Goal: Navigation & Orientation: Find specific page/section

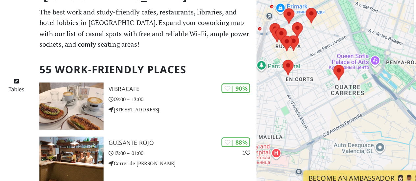
drag, startPoint x: 347, startPoint y: 131, endPoint x: 326, endPoint y: 87, distance: 49.0
click at [326, 87] on div "Для навигации используйте клавиши со стрелками." at bounding box center [346, 106] width 139 height 181
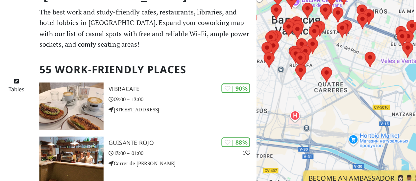
drag, startPoint x: 335, startPoint y: 120, endPoint x: 328, endPoint y: 123, distance: 8.0
click at [328, 123] on div "Для навигации используйте клавиши со стрелками." at bounding box center [346, 106] width 139 height 181
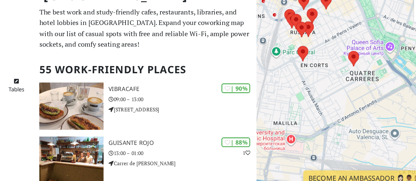
drag, startPoint x: 351, startPoint y: 107, endPoint x: 338, endPoint y: 117, distance: 16.4
click at [338, 117] on div "Для навигации используйте клавиши со стрелками." at bounding box center [346, 106] width 139 height 181
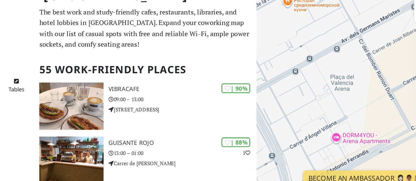
drag, startPoint x: 351, startPoint y: 97, endPoint x: 333, endPoint y: 139, distance: 46.0
click at [333, 139] on div "Для навигации используйте клавиши со стрелками." at bounding box center [346, 106] width 139 height 181
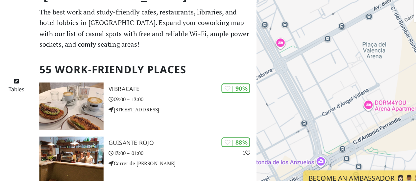
drag, startPoint x: 353, startPoint y: 135, endPoint x: 391, endPoint y: 80, distance: 66.6
click at [392, 78] on div "Для навигации используйте клавиши со стрелками." at bounding box center [346, 106] width 139 height 181
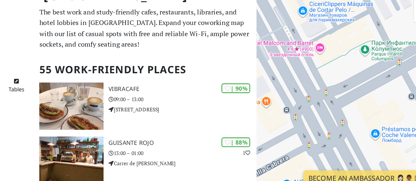
drag, startPoint x: 295, startPoint y: 71, endPoint x: 325, endPoint y: 86, distance: 32.8
click at [331, 86] on div "Для навигации используйте клавиши со стрелками." at bounding box center [346, 106] width 139 height 181
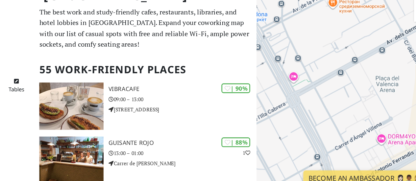
drag, startPoint x: 339, startPoint y: 80, endPoint x: 319, endPoint y: 92, distance: 23.8
click at [319, 92] on div "Для навигации используйте клавиши со стрелками." at bounding box center [346, 106] width 139 height 181
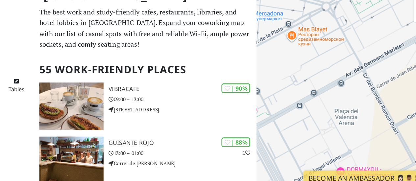
drag, startPoint x: 325, startPoint y: 96, endPoint x: 306, endPoint y: 107, distance: 22.9
click at [306, 107] on div "Для навигации используйте клавиши со стрелками." at bounding box center [346, 106] width 139 height 181
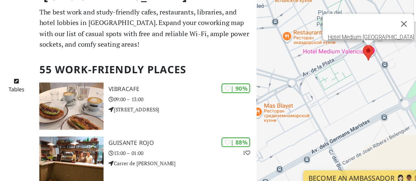
click at [360, 64] on area at bounding box center [360, 64] width 0 height 0
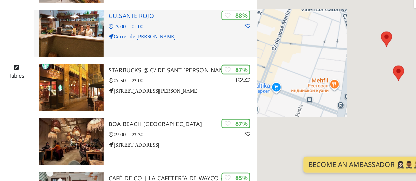
scroll to position [91, 0]
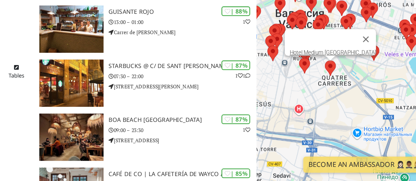
drag, startPoint x: 377, startPoint y: 139, endPoint x: 308, endPoint y: 103, distance: 77.7
click at [308, 103] on div "Для навигации используйте клавиши со стрелками. Hotel Medium Valencia" at bounding box center [346, 106] width 139 height 181
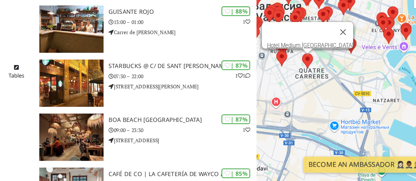
click at [318, 86] on div "Для навигации используйте клавиши со стрелками. Hotel Medium Valencia Hotel Med…" at bounding box center [346, 106] width 139 height 181
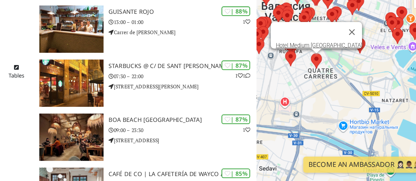
click at [319, 82] on area at bounding box center [319, 82] width 0 height 0
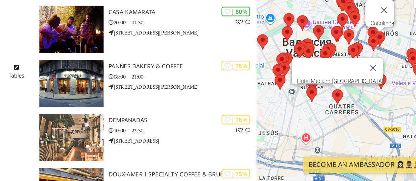
scroll to position [347, 0]
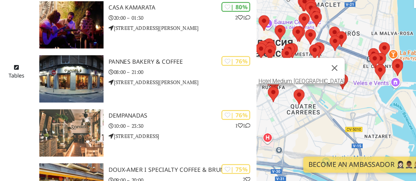
click at [300, 96] on div at bounding box center [304, 93] width 51 height 16
click at [302, 101] on link "Hotel Medium [GEOGRAPHIC_DATA]" at bounding box center [312, 103] width 67 height 5
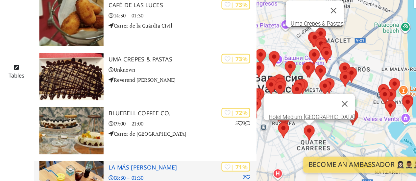
scroll to position [578, 0]
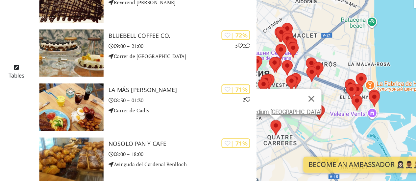
drag, startPoint x: 364, startPoint y: 144, endPoint x: 310, endPoint y: 138, distance: 54.7
click at [310, 138] on div "Для навигации используйте клавиши со стрелками. Hotel Medium Valencia" at bounding box center [346, 106] width 139 height 181
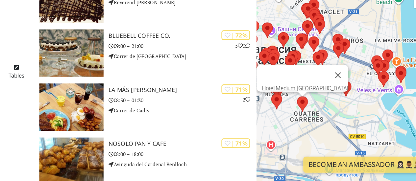
drag, startPoint x: 340, startPoint y: 137, endPoint x: 377, endPoint y: 116, distance: 42.5
click at [377, 116] on div "Для навигации используйте клавиши со стрелками. Hotel Medium Valencia" at bounding box center [346, 106] width 139 height 181
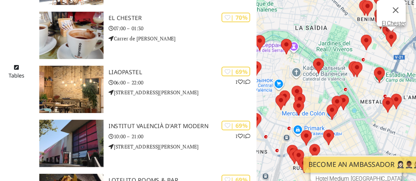
scroll to position [860, 0]
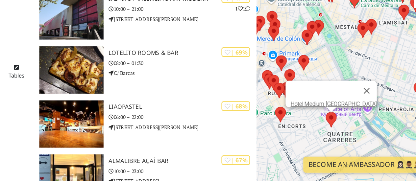
drag, startPoint x: 341, startPoint y: 143, endPoint x: 307, endPoint y: 77, distance: 74.3
click at [310, 83] on div at bounding box center [314, 89] width 9 height 12
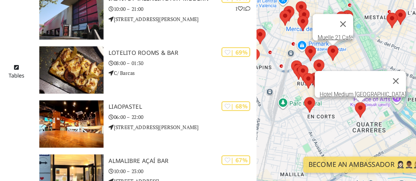
click at [354, 120] on area at bounding box center [354, 120] width 0 height 0
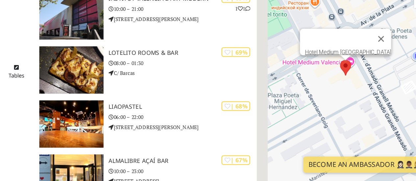
drag, startPoint x: 329, startPoint y: 140, endPoint x: 346, endPoint y: 110, distance: 34.3
click at [346, 110] on div "Для навигации используйте клавиши со стрелками. Hotel Medium Valencia" at bounding box center [346, 106] width 139 height 181
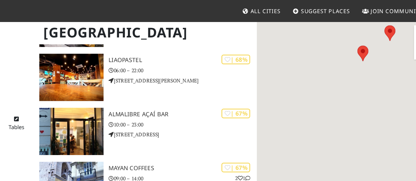
scroll to position [731, 0]
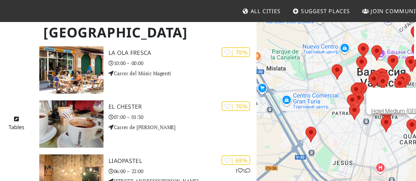
click at [302, 89] on div "Для навигации используйте клавиши со стрелками. Hotel Medium Valencia" at bounding box center [346, 106] width 139 height 181
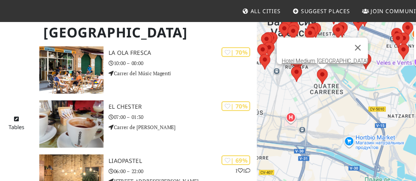
drag, startPoint x: 351, startPoint y: 106, endPoint x: 283, endPoint y: 68, distance: 78.2
click at [282, 68] on div "Для навигации используйте клавиши со стрелками. Hotel Medium Valencia" at bounding box center [346, 106] width 139 height 181
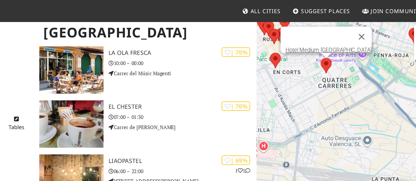
drag, startPoint x: 315, startPoint y: 54, endPoint x: 336, endPoint y: 77, distance: 31.3
click at [336, 77] on div "Для навигации используйте клавиши со стрелками. Hotel Medium Valencia" at bounding box center [346, 106] width 139 height 181
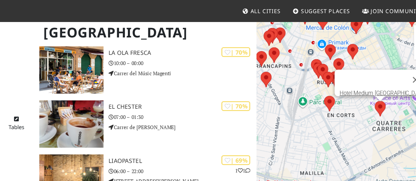
drag, startPoint x: 362, startPoint y: 116, endPoint x: 314, endPoint y: 93, distance: 53.6
click at [314, 93] on div "Для навигации используйте клавиши со стрелками. Hotel Medium Valencia" at bounding box center [346, 106] width 139 height 181
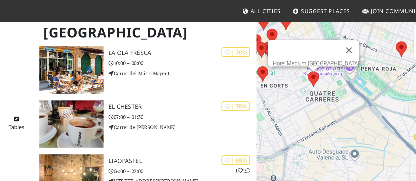
drag, startPoint x: 328, startPoint y: 87, endPoint x: 338, endPoint y: 89, distance: 9.5
click at [338, 89] on div "Для навигации используйте клавиши со стрелками. Hotel Medium Valencia" at bounding box center [346, 106] width 139 height 181
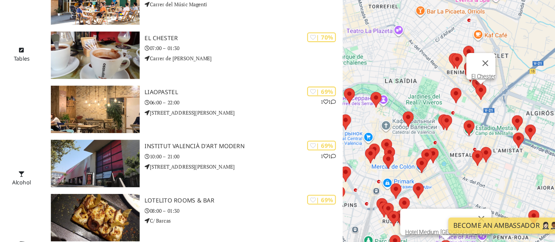
scroll to position [728, 0]
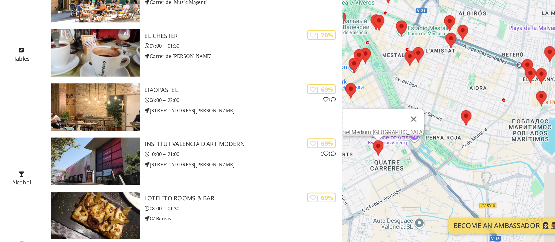
drag, startPoint x: 513, startPoint y: 200, endPoint x: 462, endPoint y: 123, distance: 92.8
click at [416, 123] on div "Для навигации используйте клавиши со стрелками. Hotel Medium Valencia" at bounding box center [462, 137] width 185 height 242
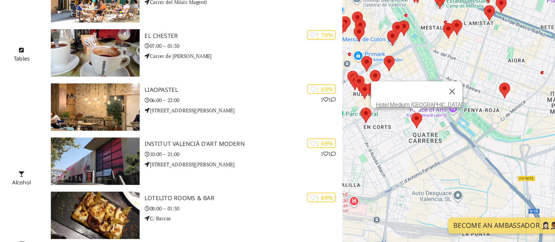
drag, startPoint x: 453, startPoint y: 165, endPoint x: 483, endPoint y: 140, distance: 39.1
click at [416, 140] on div "Для навигации используйте клавиши со стрелками. Hotel Medium Valencia" at bounding box center [462, 137] width 185 height 242
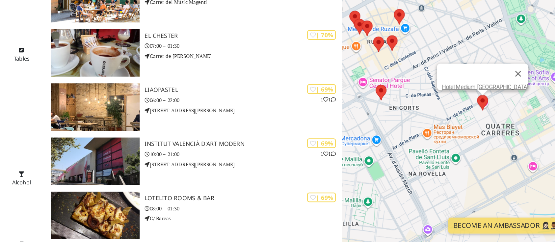
drag, startPoint x: 413, startPoint y: 166, endPoint x: 470, endPoint y: 167, distance: 57.3
click at [416, 167] on div "Для навигации используйте клавиши со стрелками. Hotel Medium Valencia" at bounding box center [462, 137] width 185 height 242
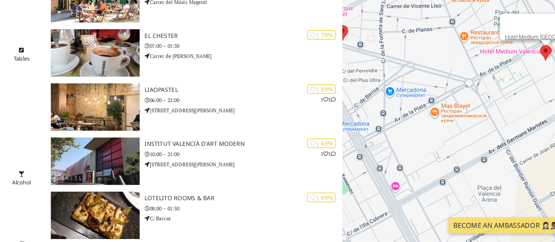
drag, startPoint x: 471, startPoint y: 149, endPoint x: 507, endPoint y: 120, distance: 45.9
click at [416, 120] on div "Для навигации используйте клавиши со стрелками. Hotel Medium Valencia" at bounding box center [462, 137] width 185 height 242
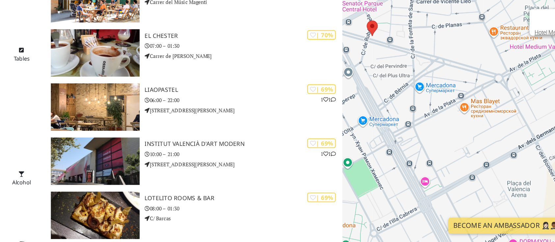
drag, startPoint x: 472, startPoint y: 169, endPoint x: 495, endPoint y: 165, distance: 23.4
click at [416, 165] on div "Для навигации используйте клавиши со стрелками. Hotel Medium Valencia" at bounding box center [462, 137] width 185 height 242
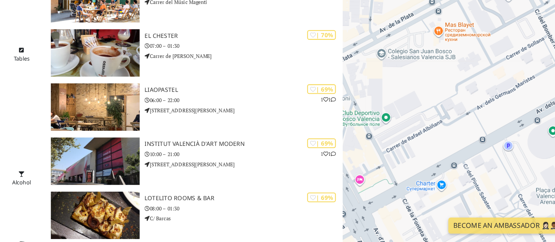
drag, startPoint x: 484, startPoint y: 169, endPoint x: 471, endPoint y: 157, distance: 17.5
click at [416, 157] on div "Для навигации используйте клавиши со стрелками. Hotel Medium Valencia" at bounding box center [462, 137] width 185 height 242
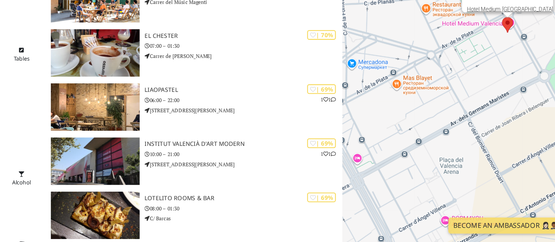
drag, startPoint x: 497, startPoint y: 135, endPoint x: 442, endPoint y: 145, distance: 55.9
click at [416, 145] on div "Для навигации используйте клавиши со стрелками. Hotel Medium Valencia" at bounding box center [462, 137] width 185 height 242
